Goal: Entertainment & Leisure: Consume media (video, audio)

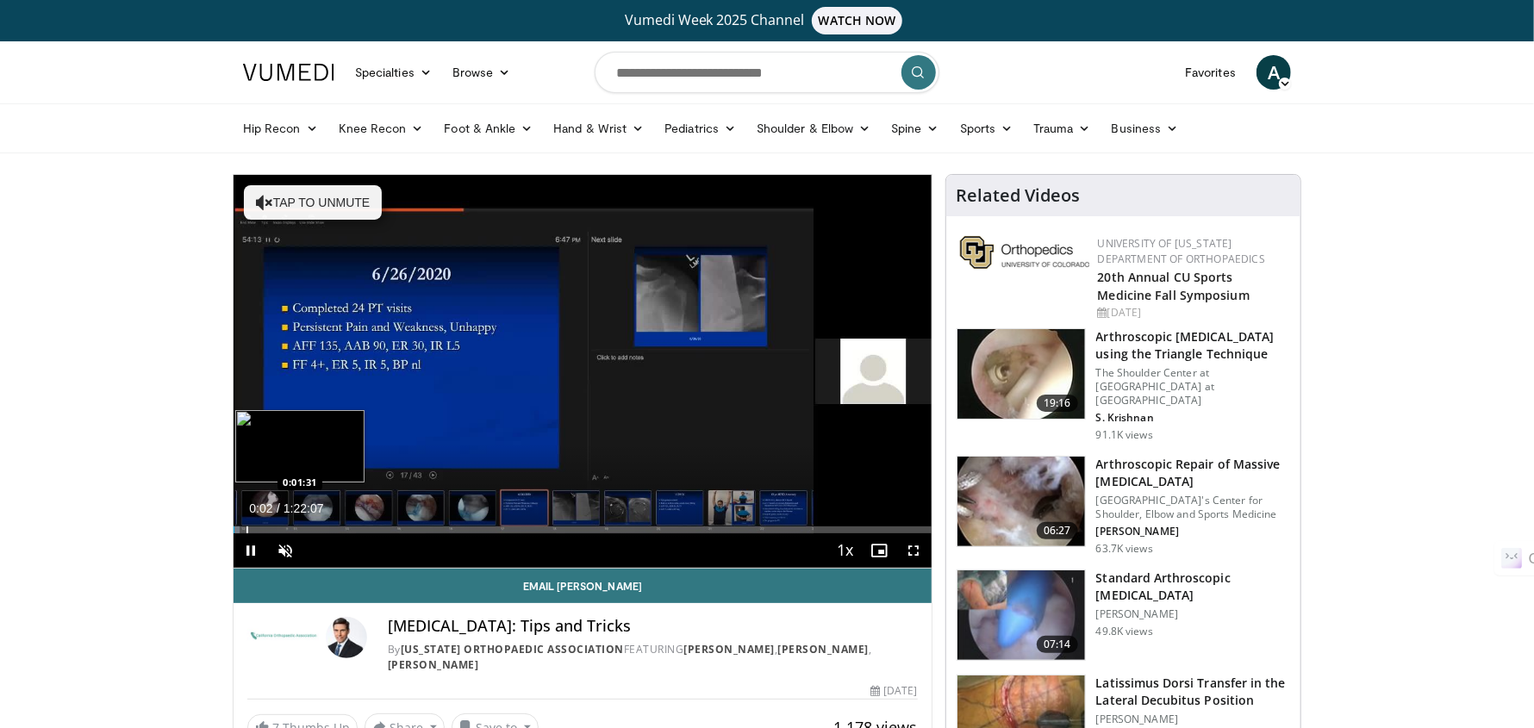
click at [246, 532] on div "Progress Bar" at bounding box center [247, 530] width 2 height 7
click at [274, 533] on span "Video Player" at bounding box center [285, 550] width 34 height 34
click at [287, 524] on div "Loaded : 3.04% 0:01:33 0:06:23" at bounding box center [583, 525] width 698 height 16
click at [265, 527] on div "Progress Bar" at bounding box center [266, 530] width 2 height 7
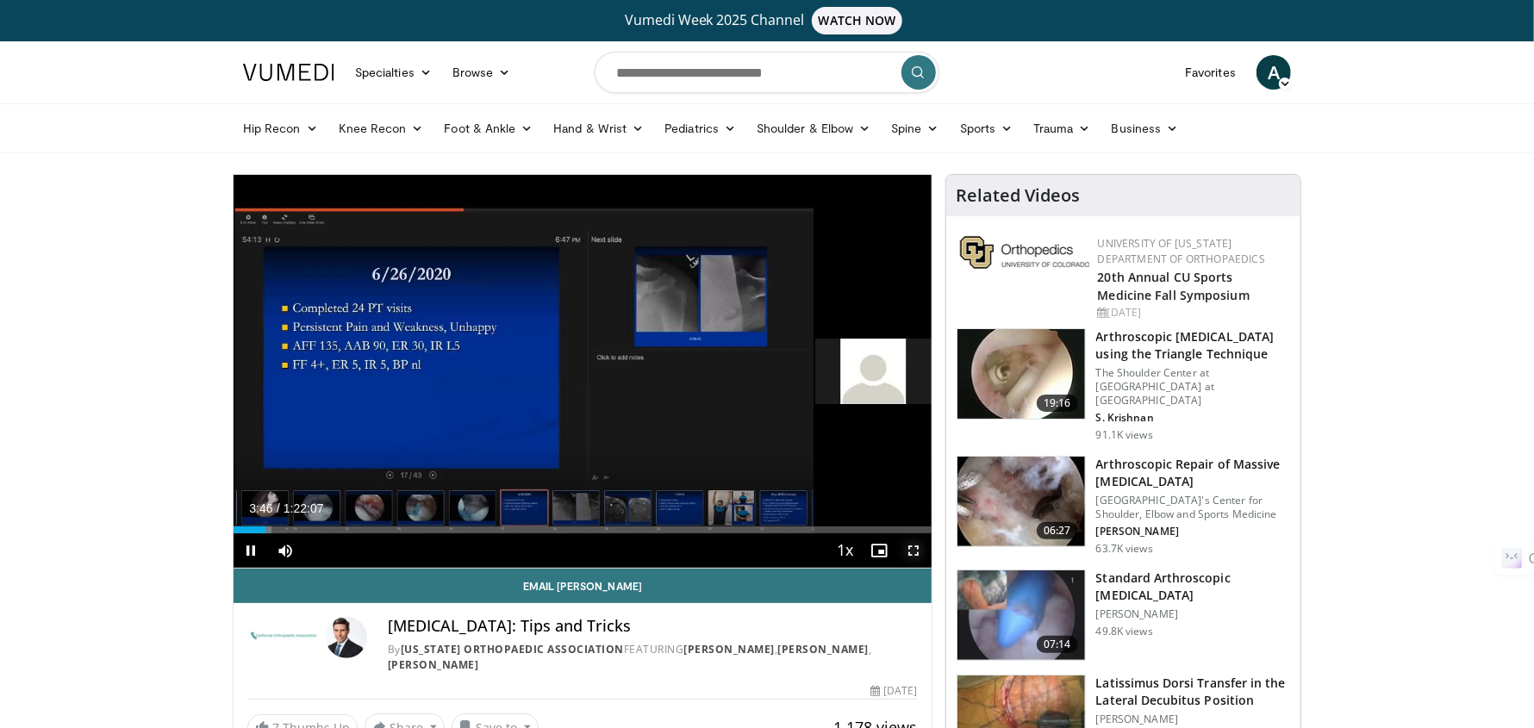
click at [911, 551] on span "Video Player" at bounding box center [914, 550] width 34 height 34
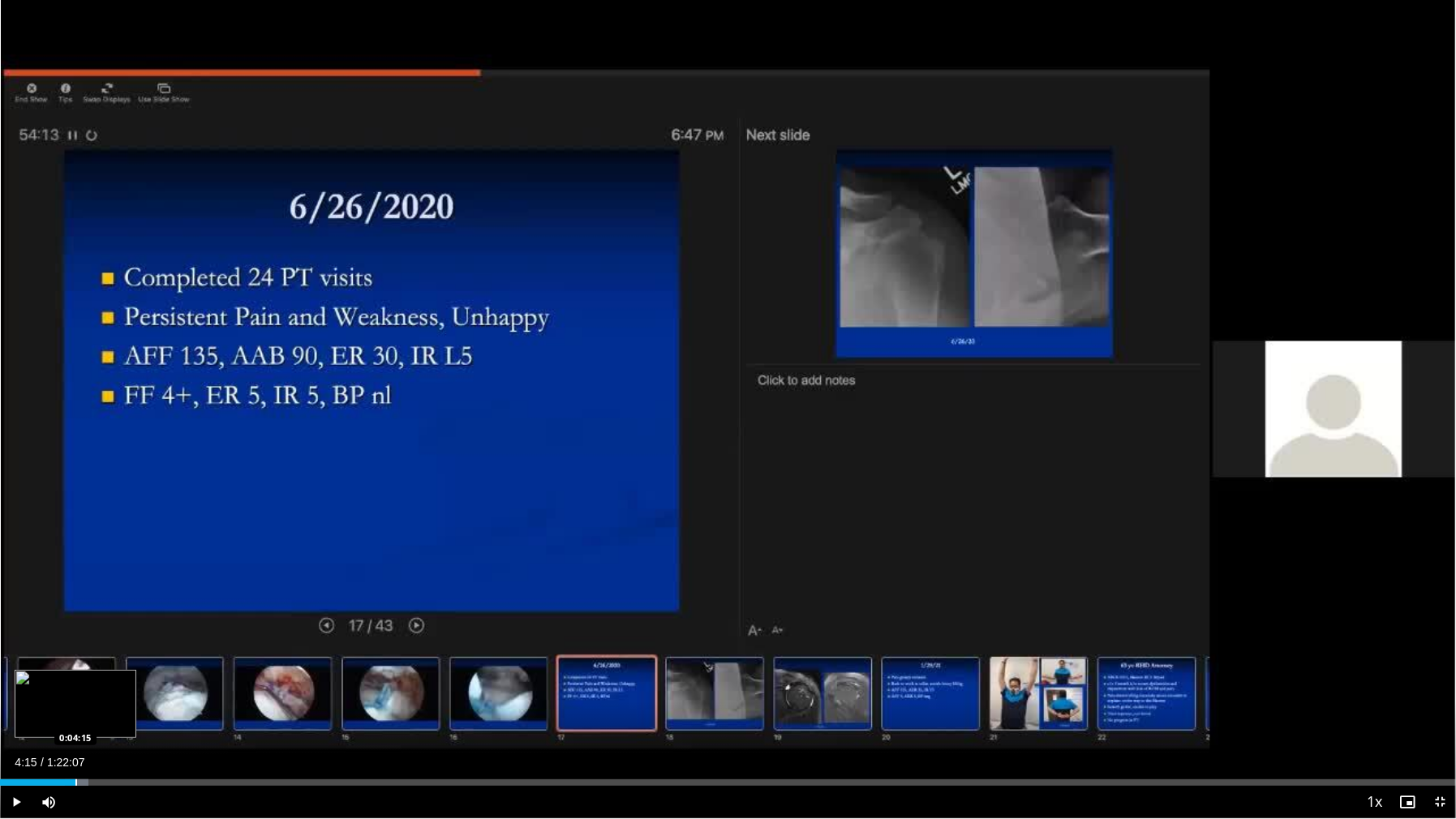
click at [75, 684] on div "Loaded : 6.08% 0:04:15 0:04:15" at bounding box center [728, 779] width 1456 height 15
click at [79, 684] on div "Progress Bar" at bounding box center [80, 782] width 2 height 7
click at [85, 684] on div "Progress Bar" at bounding box center [86, 782] width 2 height 7
click at [92, 684] on div "Progress Bar" at bounding box center [93, 782] width 2 height 7
click at [85, 684] on div "Progress Bar" at bounding box center [86, 782] width 2 height 7
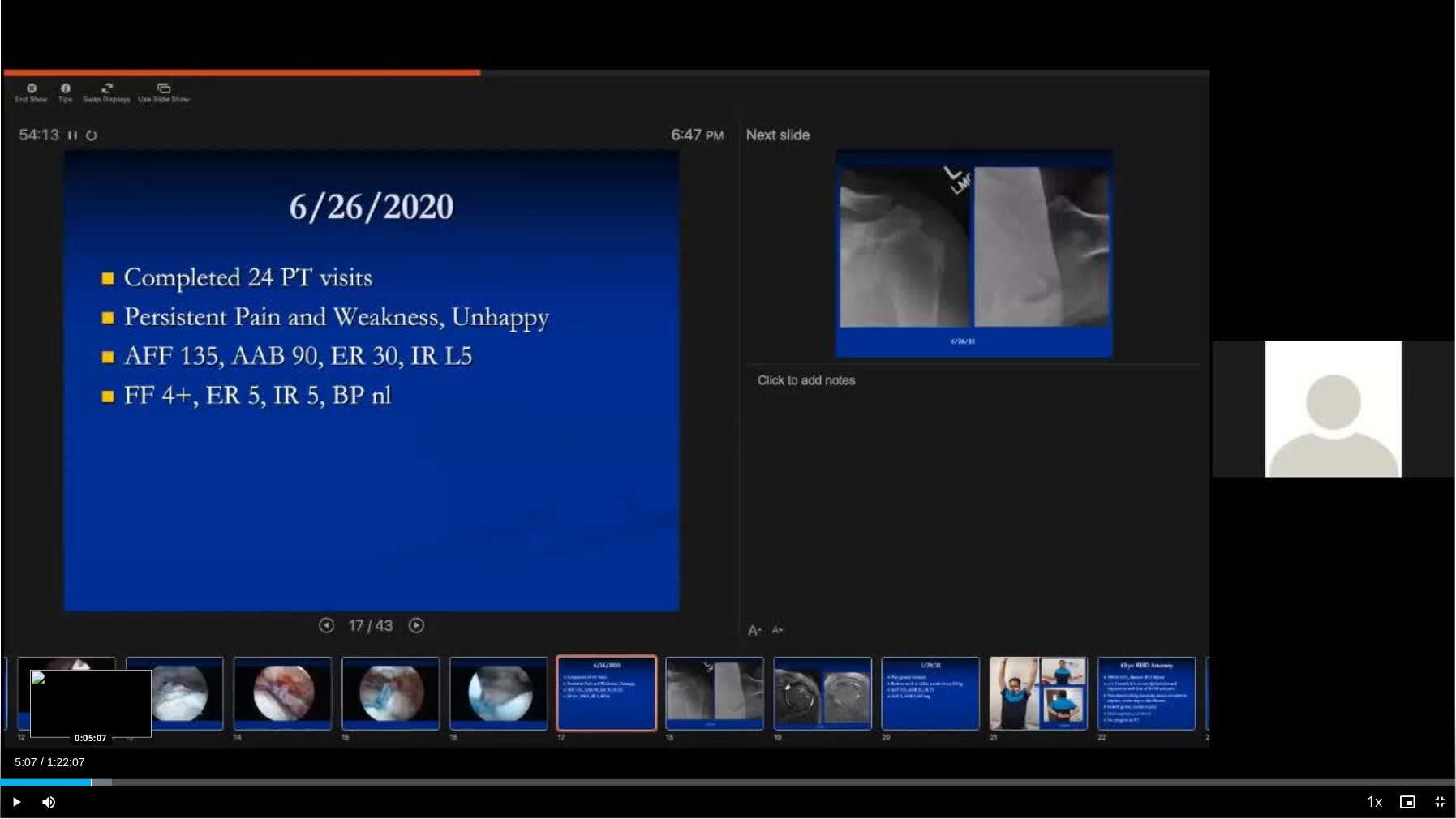
click at [91, 684] on div "Progress Bar" at bounding box center [92, 782] width 2 height 7
click at [94, 684] on div "Progress Bar" at bounding box center [95, 782] width 2 height 7
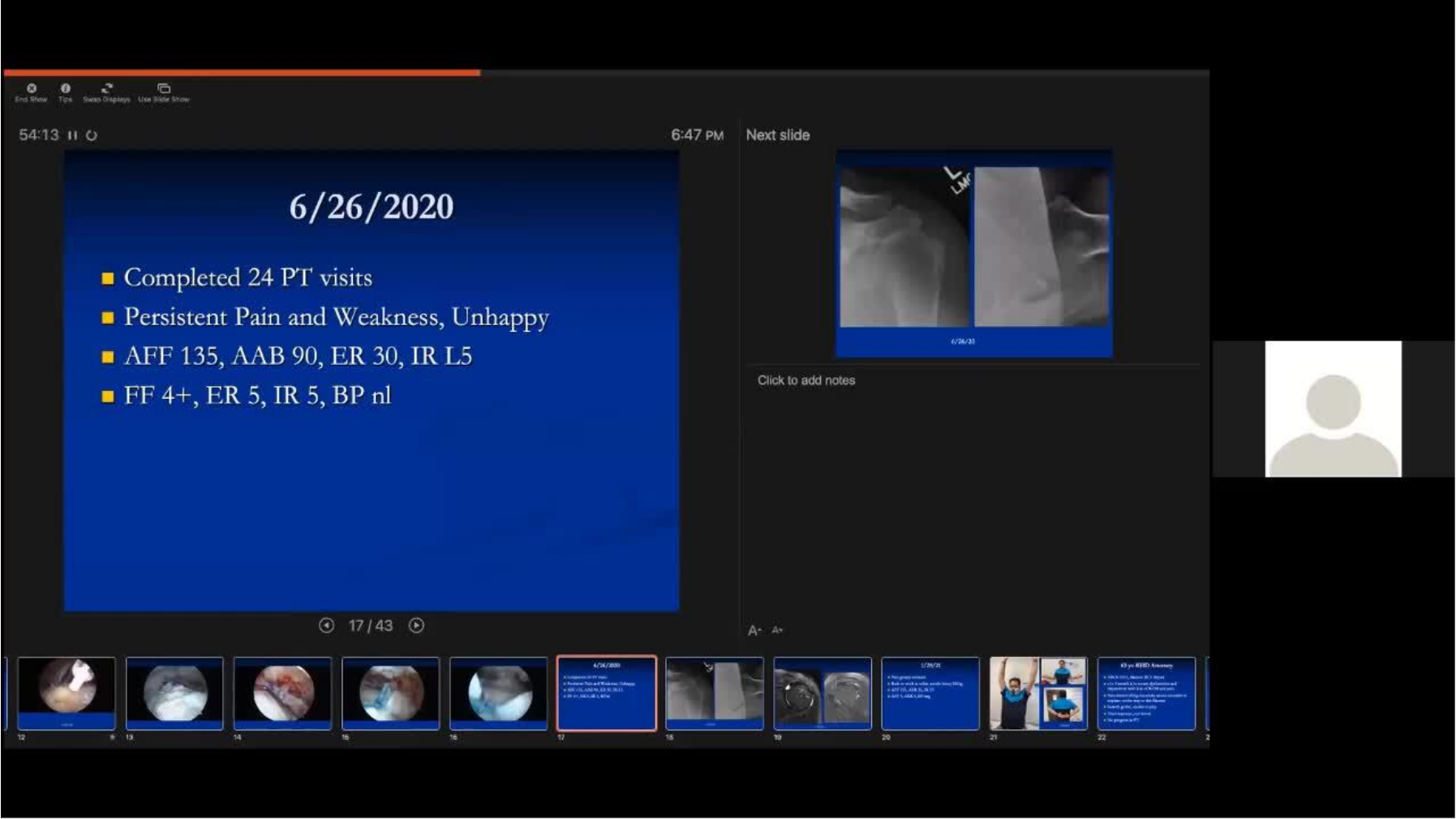
click at [98, 684] on video-js "**********" at bounding box center [728, 410] width 1456 height 819
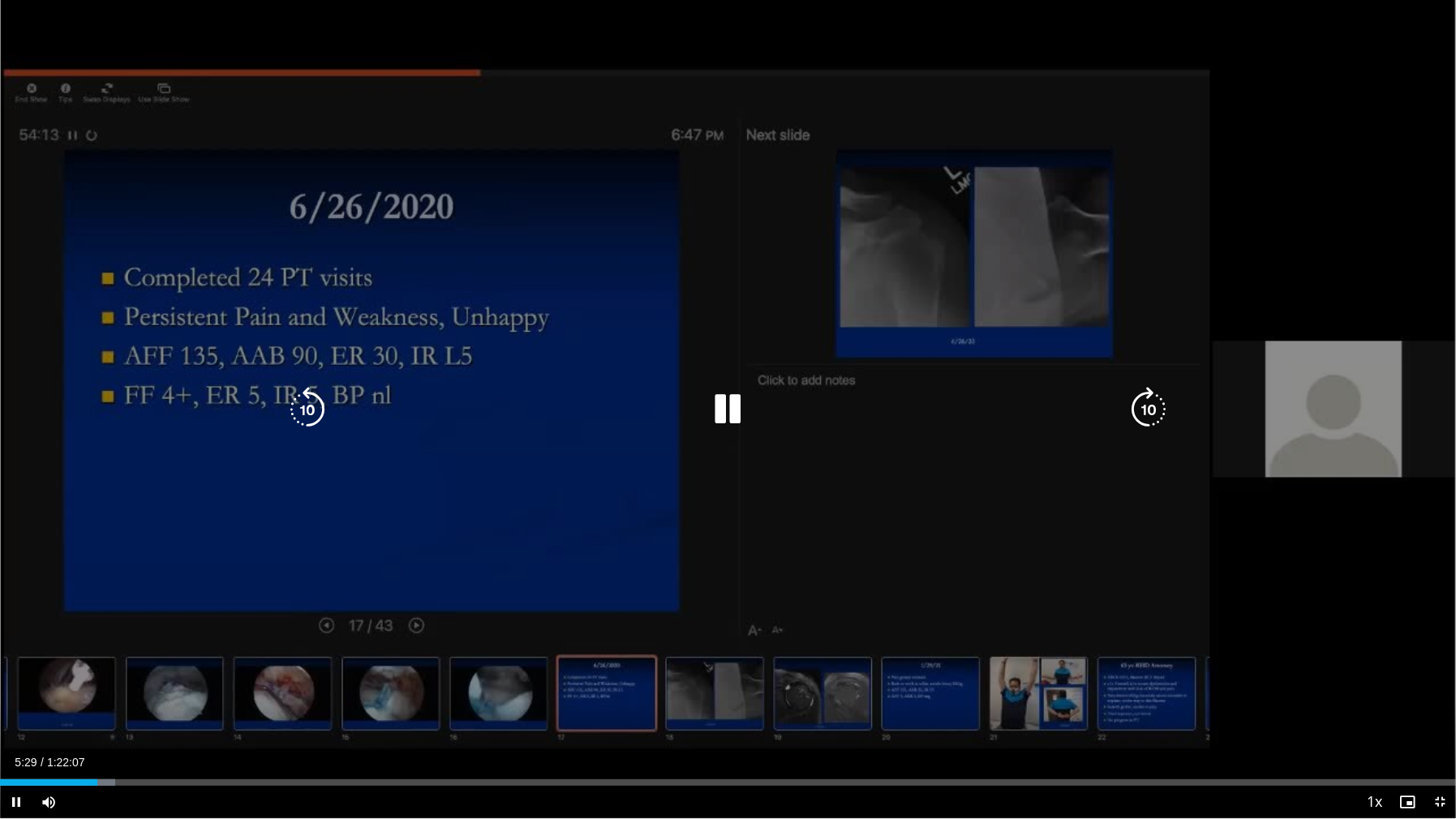
click at [1144, 401] on icon "Video Player" at bounding box center [1148, 410] width 45 height 45
click at [1156, 408] on icon "Video Player" at bounding box center [1148, 410] width 45 height 45
click at [1151, 410] on icon "Video Player" at bounding box center [1148, 410] width 45 height 45
click at [1144, 407] on icon "Video Player" at bounding box center [1148, 410] width 45 height 45
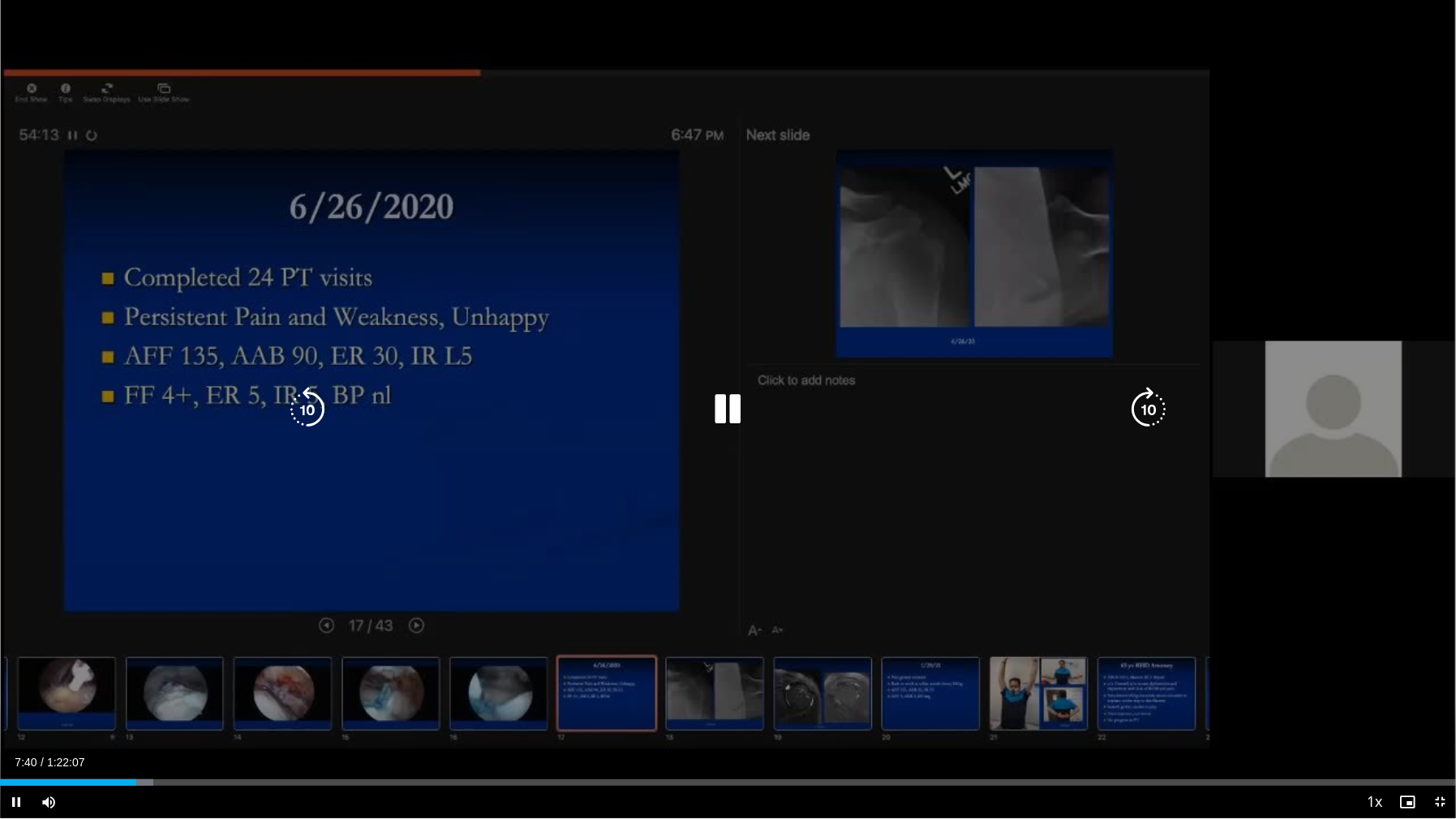
click at [737, 409] on icon "Video Player" at bounding box center [728, 410] width 45 height 45
